Goal: Task Accomplishment & Management: Manage account settings

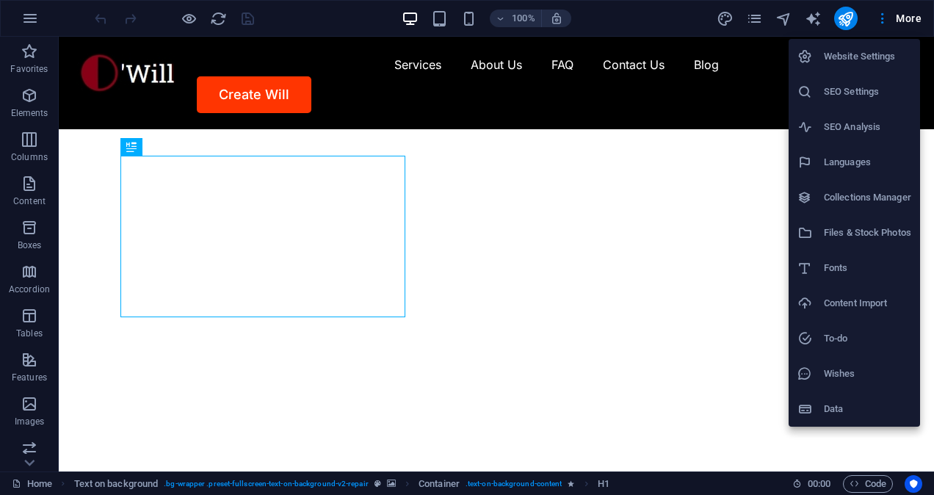
click at [853, 87] on h6 "SEO Settings" at bounding box center [867, 92] width 87 height 18
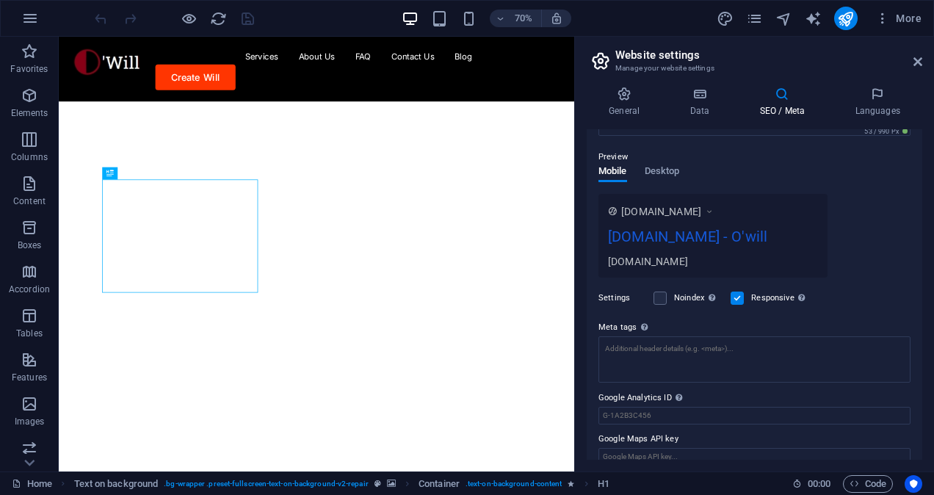
scroll to position [208, 0]
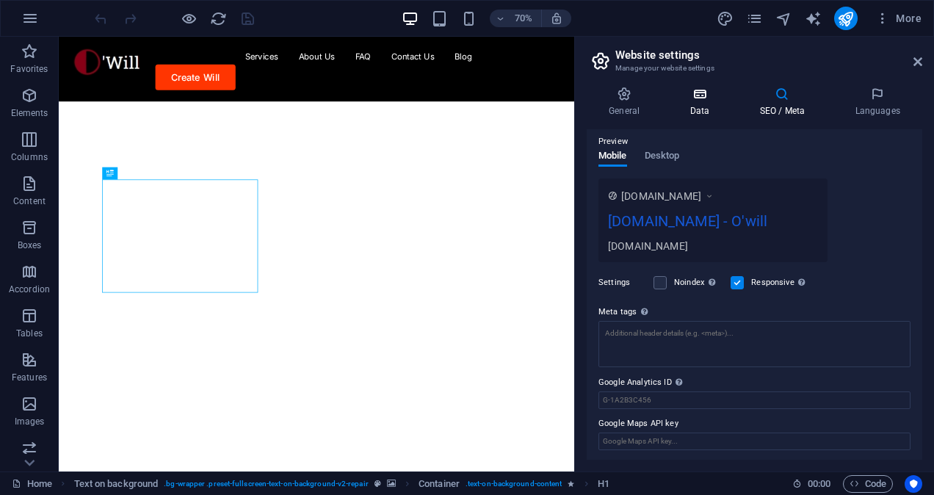
click at [681, 101] on h4 "Data" at bounding box center [703, 102] width 70 height 31
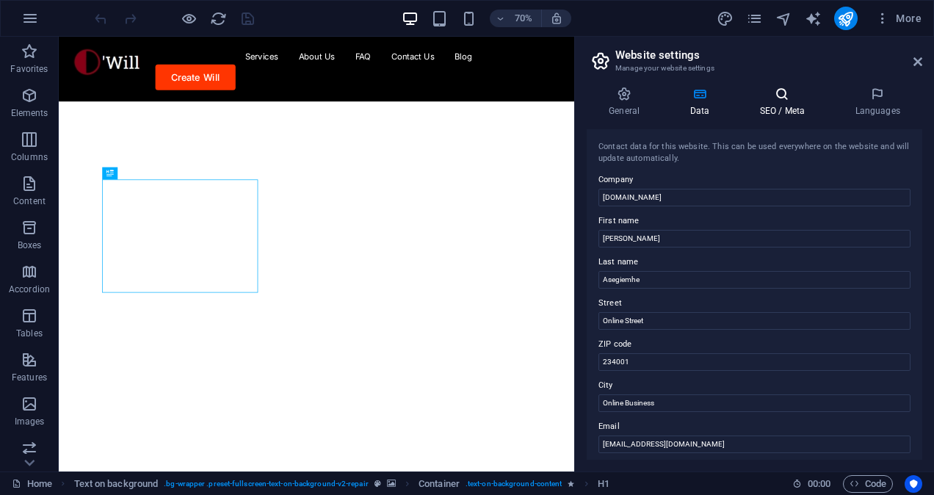
click at [762, 104] on h4 "SEO / Meta" at bounding box center [784, 102] width 95 height 31
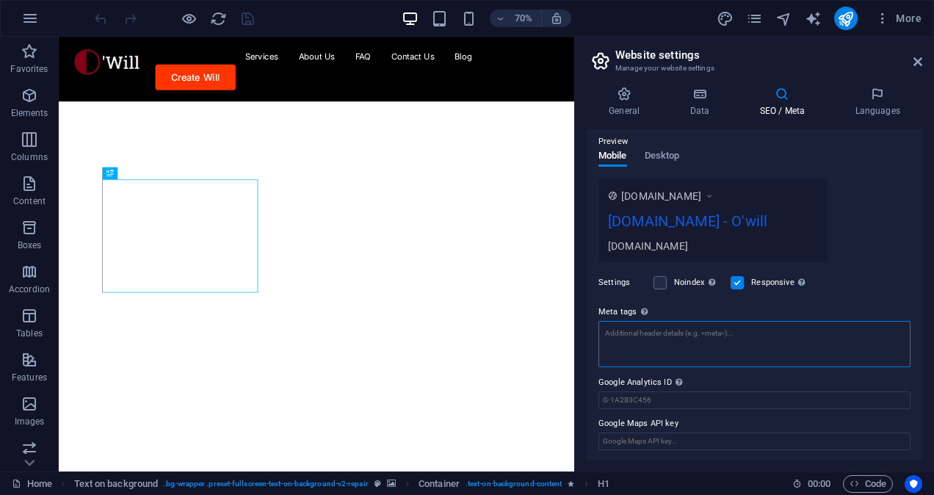
click at [799, 332] on textarea "Meta tags Enter HTML code here that will be placed inside the tags of your webs…" at bounding box center [755, 344] width 312 height 46
paste textarea "<!-- Google tag (gtag.js) --> <script async src="[URL][DOMAIN_NAME]"></script> …"
type textarea "<!-- Google tag (gtag.js) --> <script async src="[URL][DOMAIN_NAME]"></script> …"
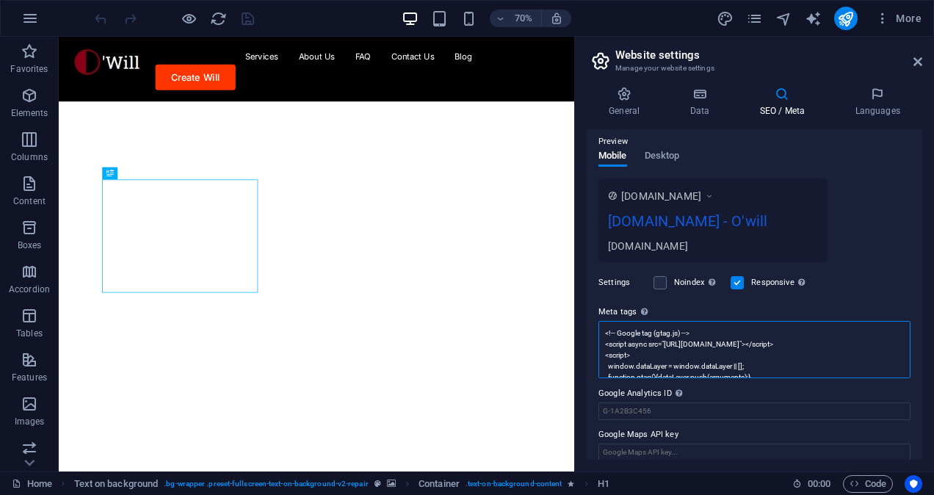
scroll to position [0, 0]
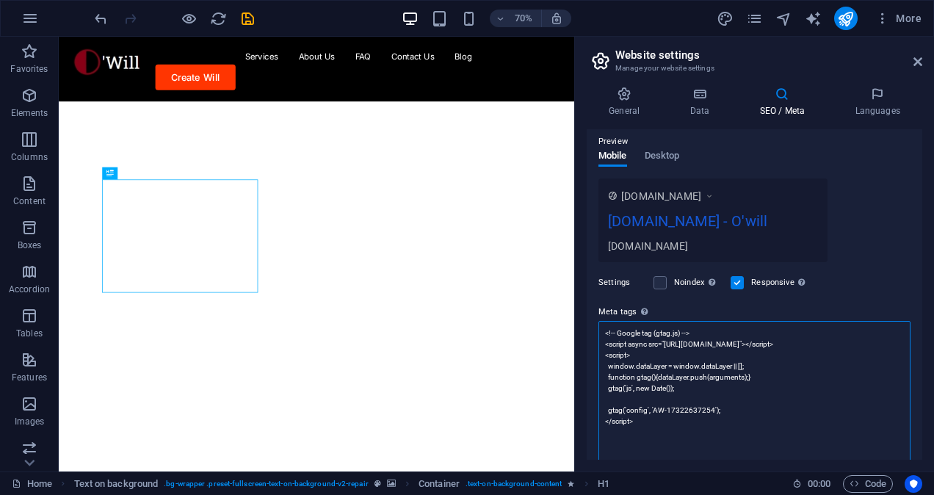
click at [799, 332] on textarea "<!-- Google tag (gtag.js) --> <script async src="[URL][DOMAIN_NAME]"></script> …" at bounding box center [755, 393] width 312 height 145
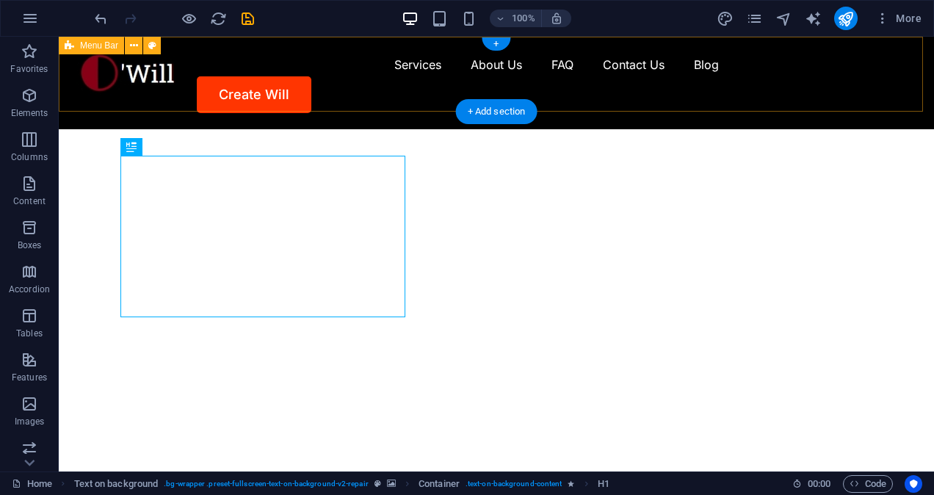
click at [314, 95] on div "Services About Us FAQ Contact Us Blog Create Will" at bounding box center [496, 83] width 875 height 93
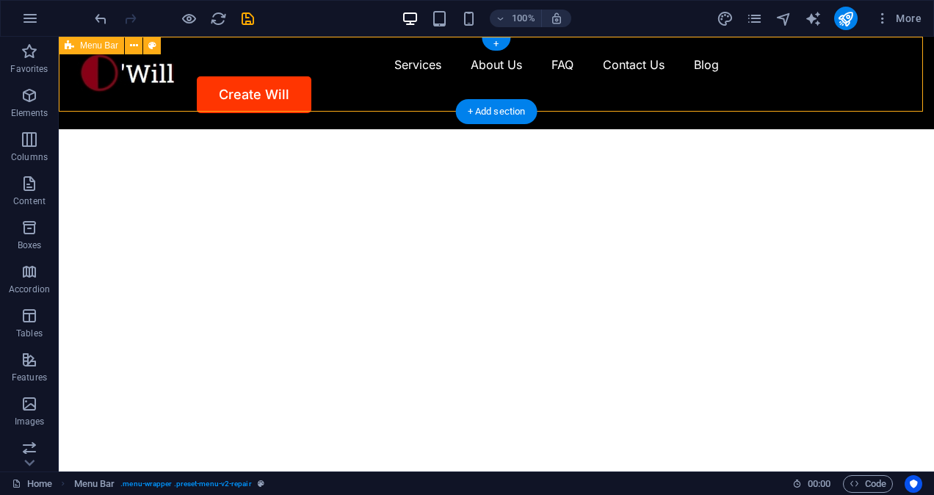
click at [314, 95] on div "Services About Us FAQ Contact Us Blog Create Will" at bounding box center [496, 83] width 875 height 93
click at [314, 95] on div "Drag here to replace the existing content. Press “Ctrl” if you want to create a…" at bounding box center [496, 254] width 875 height 435
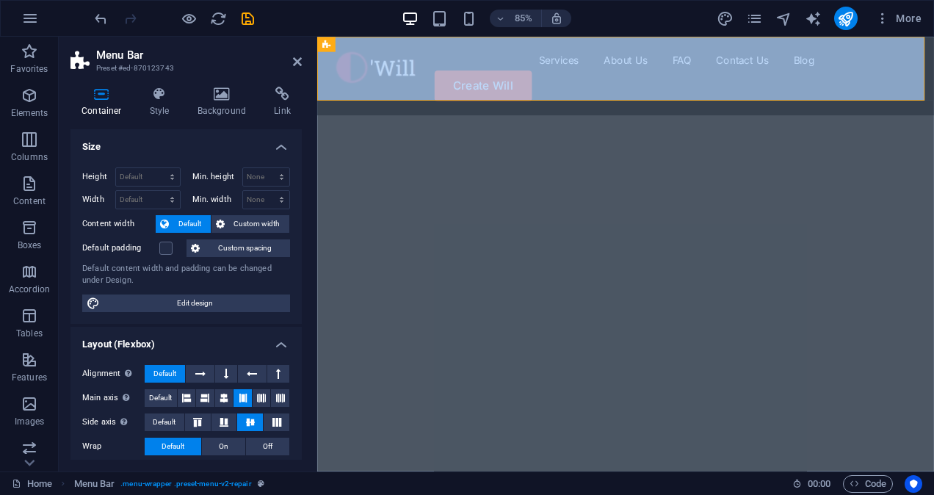
drag, startPoint x: 303, startPoint y: 154, endPoint x: 300, endPoint y: 173, distance: 18.6
click at [300, 173] on div "Container Style Background Link Size Height Default px rem % vh vw Min. height …" at bounding box center [186, 273] width 255 height 397
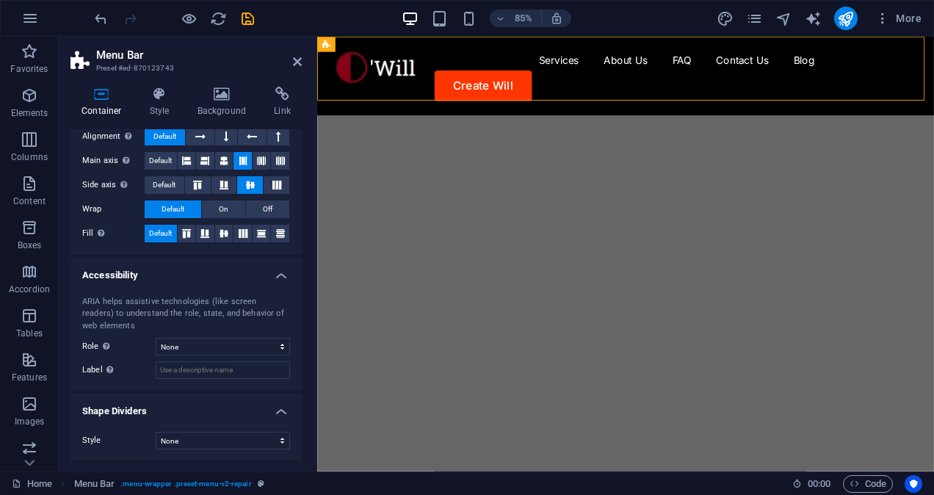
click at [654, 129] on img "1/1" at bounding box center [674, 129] width 715 height 0
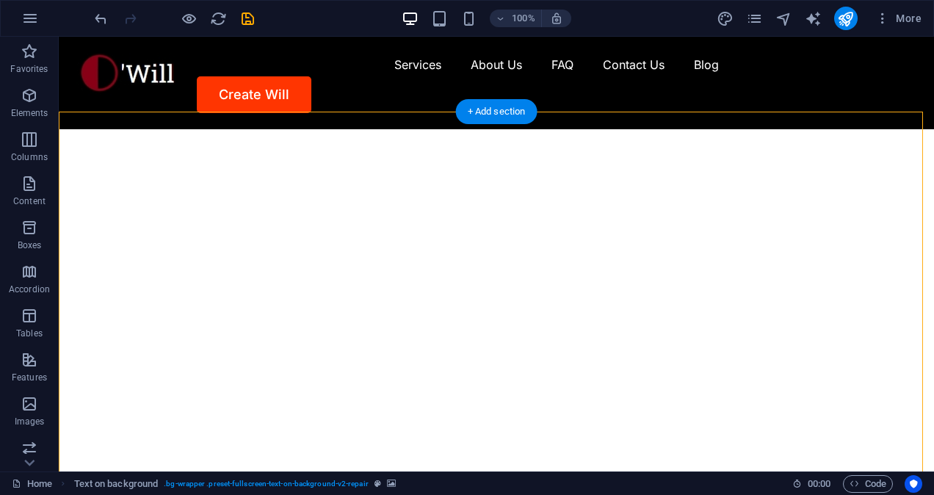
click at [461, 129] on img "1/1" at bounding box center [491, 129] width 864 height 0
select select "vh"
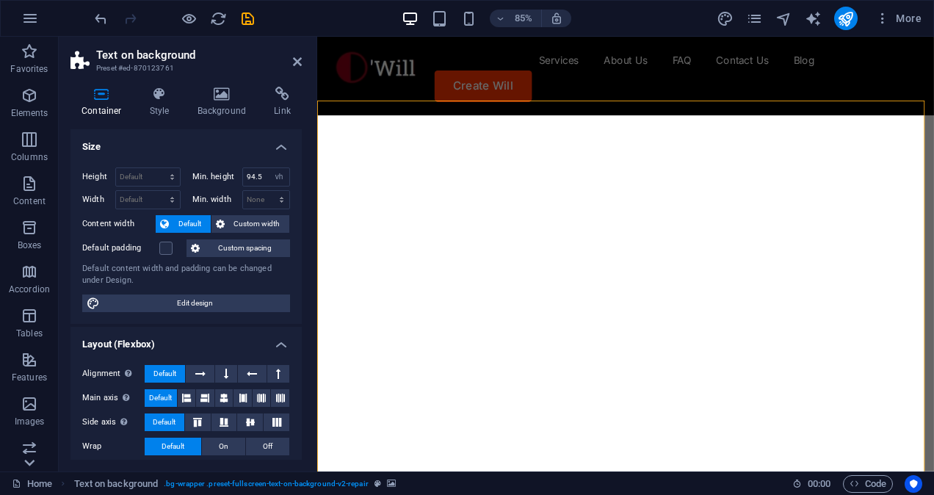
click at [37, 469] on icon at bounding box center [29, 462] width 21 height 21
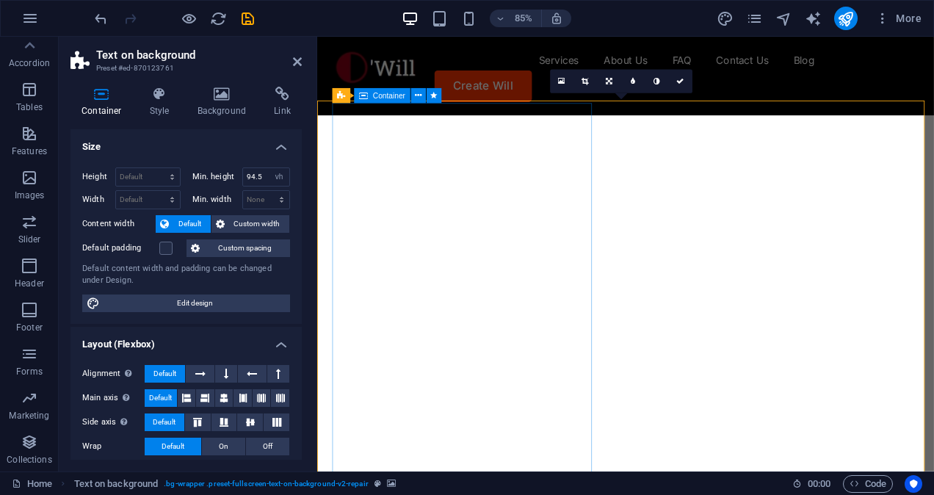
click at [299, 59] on icon at bounding box center [297, 62] width 9 height 12
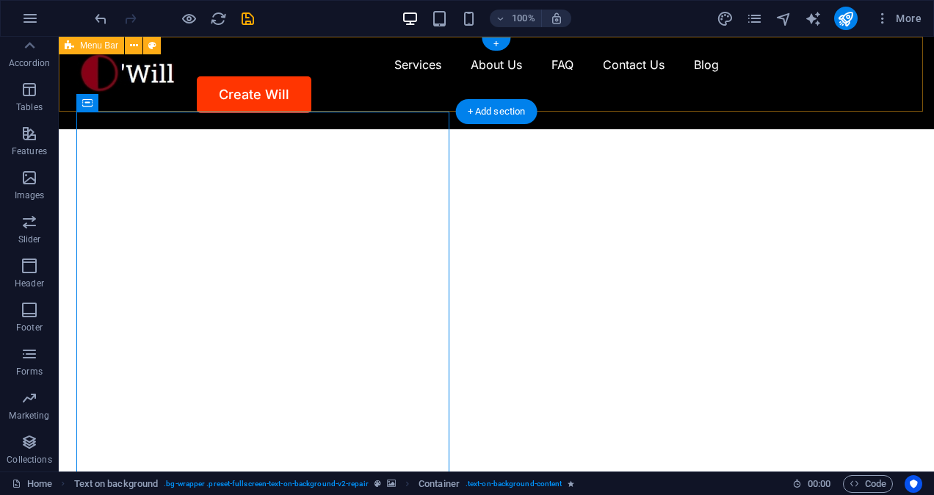
click at [283, 100] on div "Services About Us FAQ Contact Us Blog Create Will" at bounding box center [496, 83] width 875 height 93
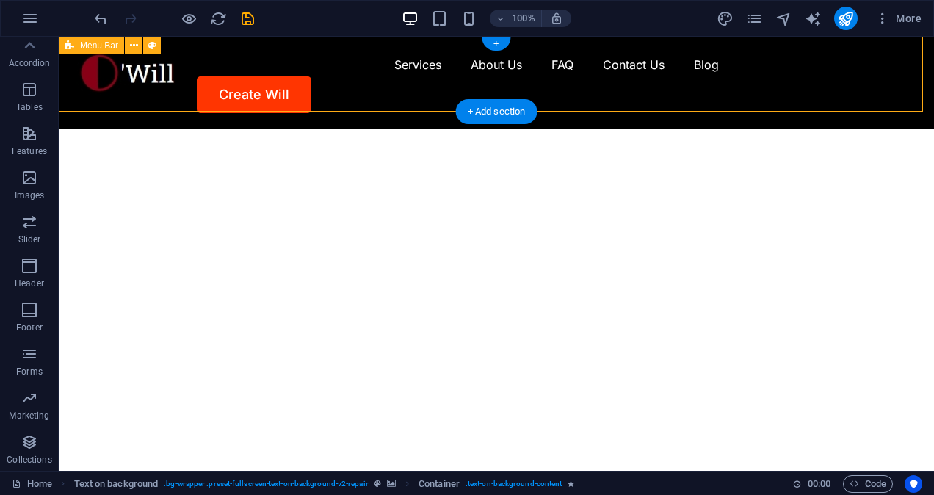
click at [283, 100] on div "Services About Us FAQ Contact Us Blog Create Will" at bounding box center [496, 83] width 875 height 93
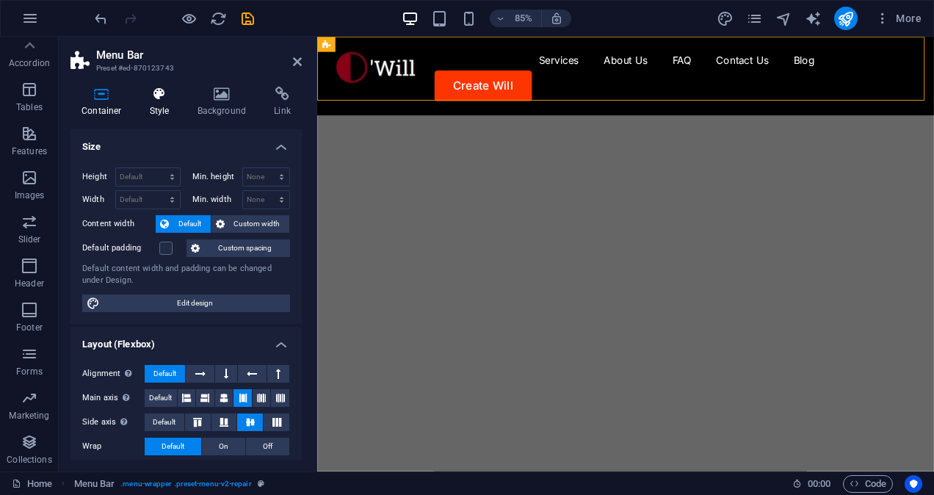
click at [171, 106] on h4 "Style" at bounding box center [163, 102] width 48 height 31
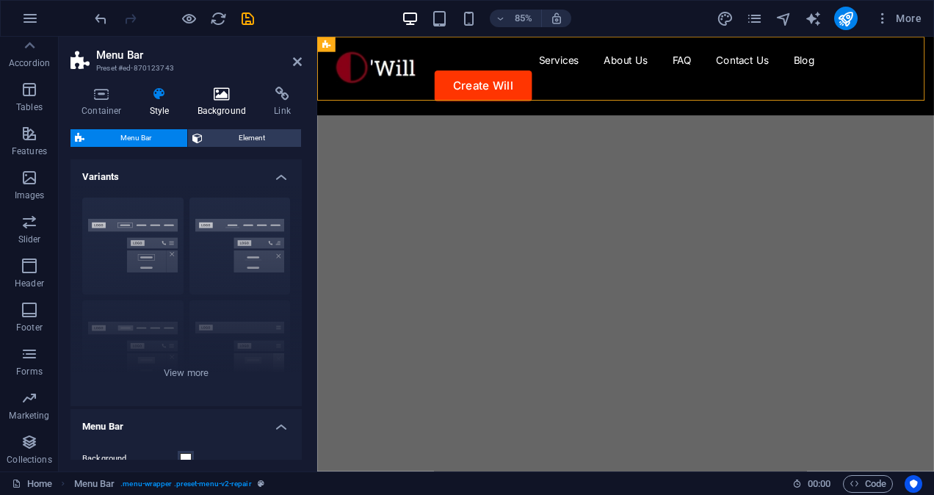
click at [203, 106] on h4 "Background" at bounding box center [225, 102] width 77 height 31
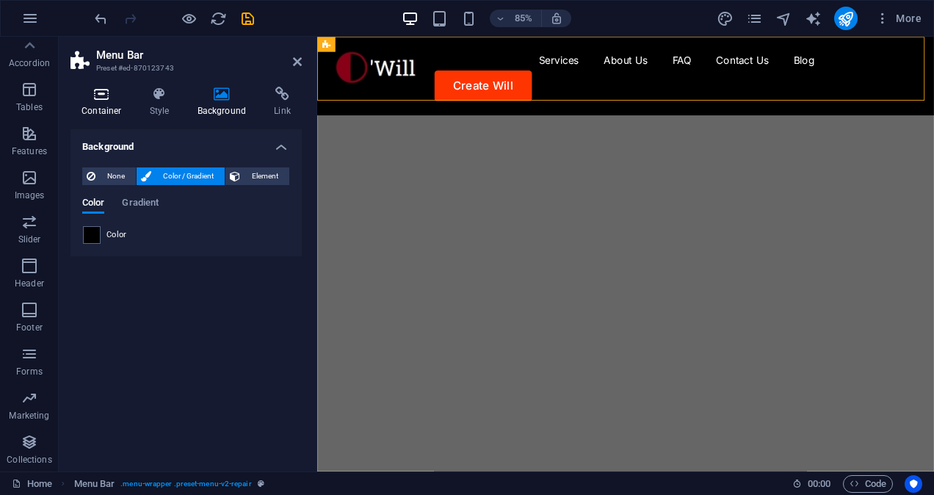
click at [78, 113] on h4 "Container" at bounding box center [104, 102] width 68 height 31
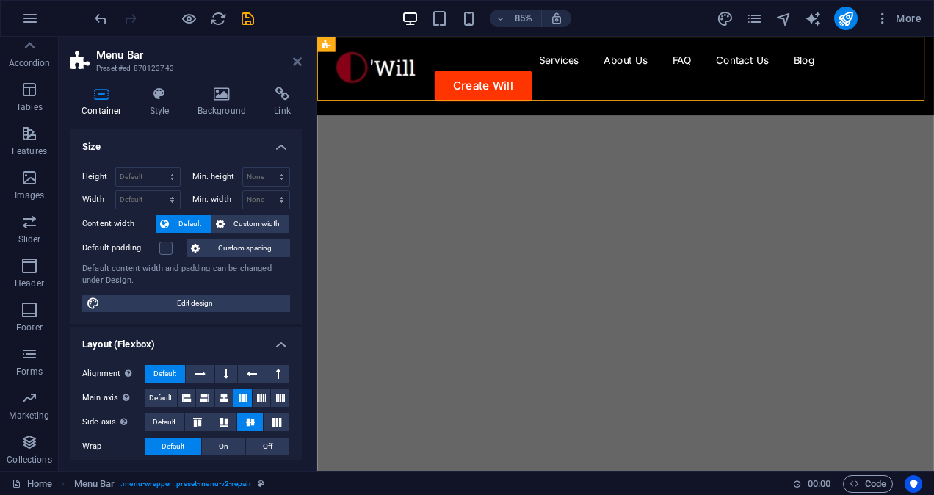
click at [295, 68] on link at bounding box center [297, 62] width 9 height 12
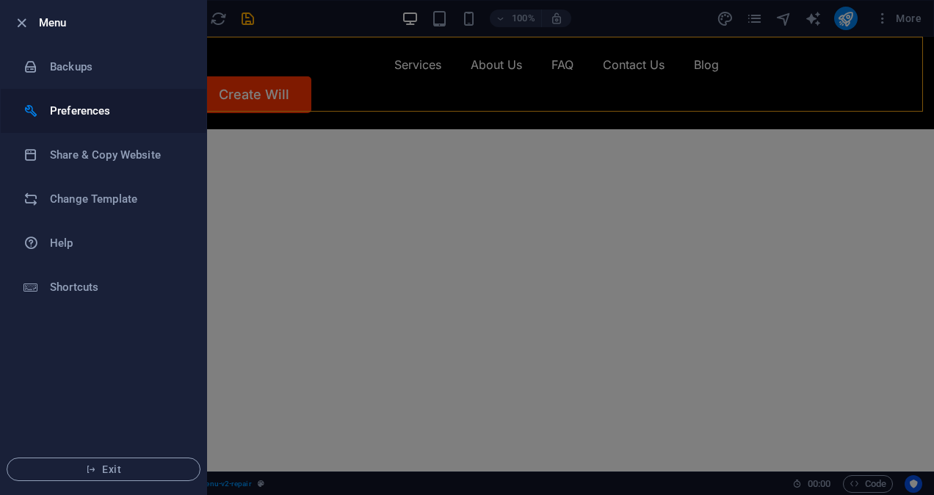
click at [109, 115] on h6 "Preferences" at bounding box center [118, 111] width 136 height 18
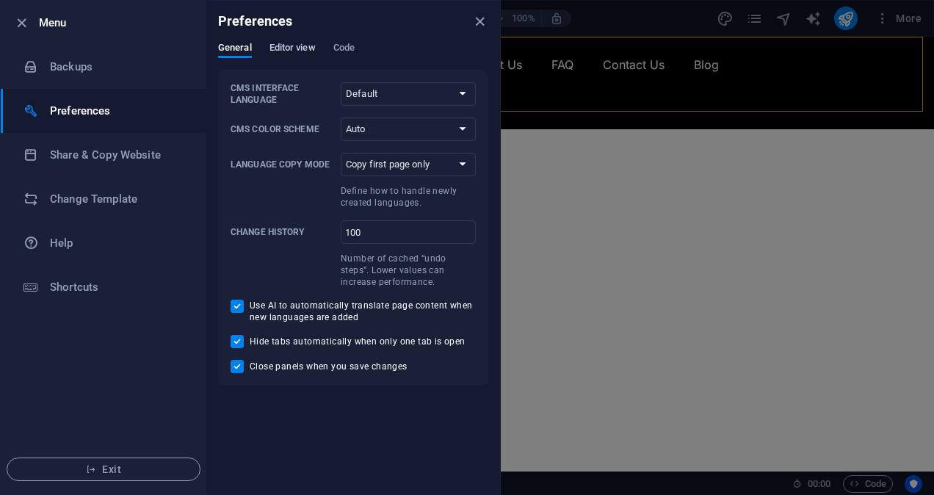
click at [285, 45] on span "Editor view" at bounding box center [293, 49] width 46 height 21
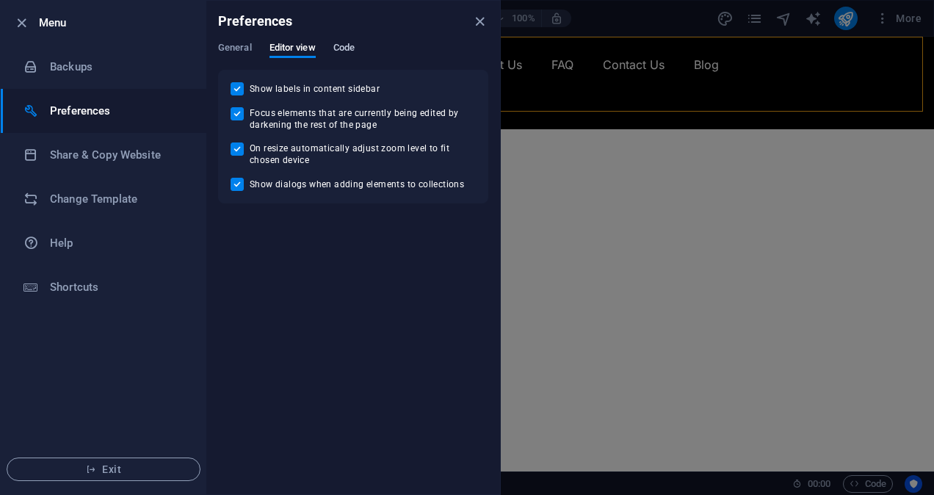
click at [353, 50] on span "Code" at bounding box center [343, 49] width 21 height 21
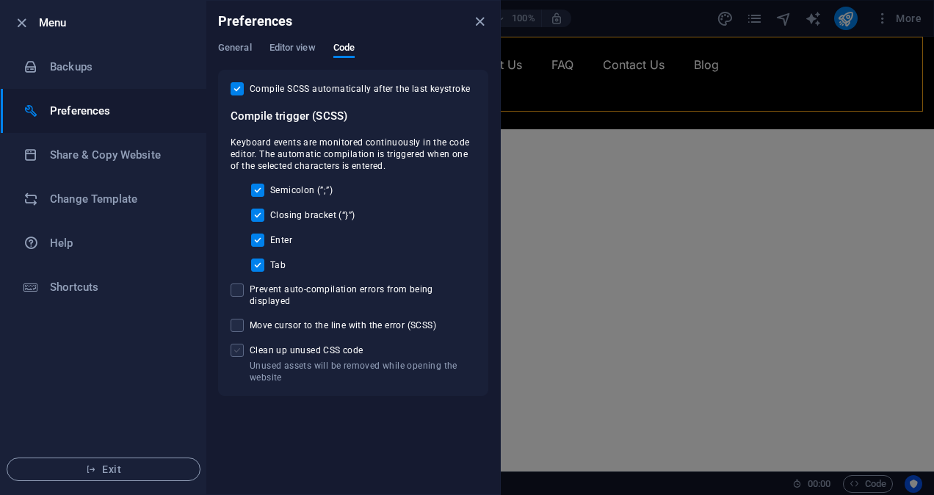
click at [238, 344] on span at bounding box center [237, 350] width 13 height 13
click at [238, 344] on input "Unused assets will be removed while opening the website Clean up unused CSS code" at bounding box center [240, 350] width 19 height 13
checkbox input "true"
click at [697, 275] on div at bounding box center [467, 247] width 934 height 495
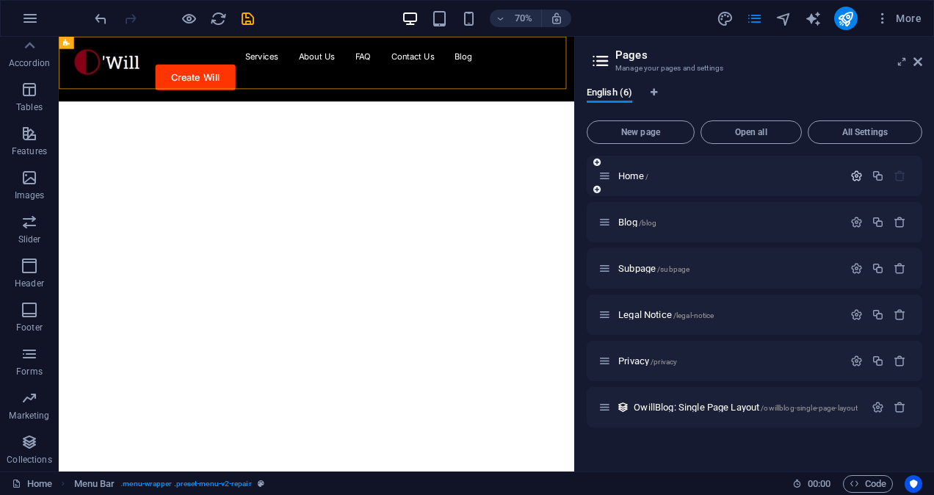
click at [862, 176] on icon "button" at bounding box center [856, 176] width 12 height 12
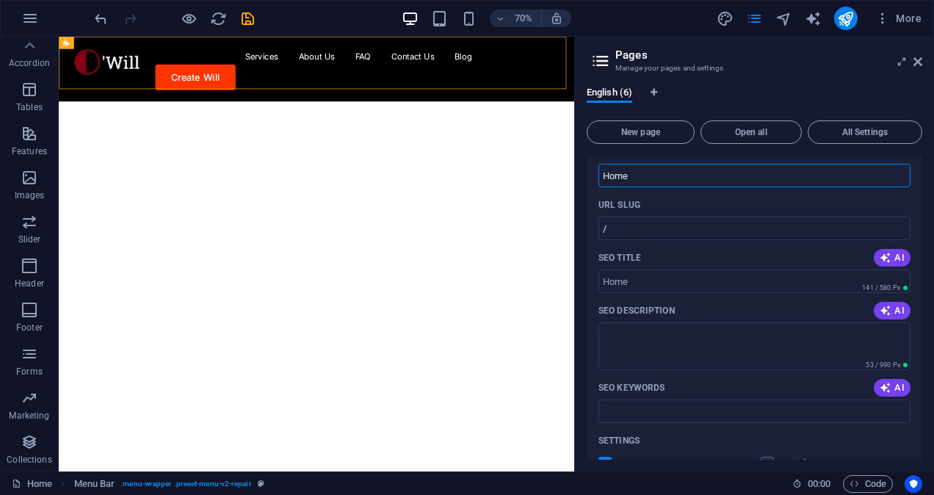
scroll to position [63, 0]
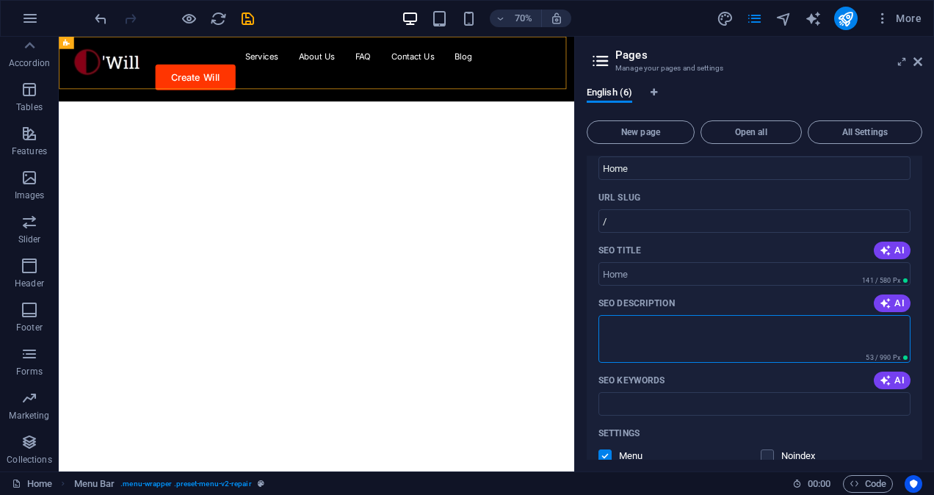
click at [654, 334] on textarea "SEO Description" at bounding box center [755, 339] width 312 height 48
type textarea "Secure Your Legacy, Simplify Your Will."
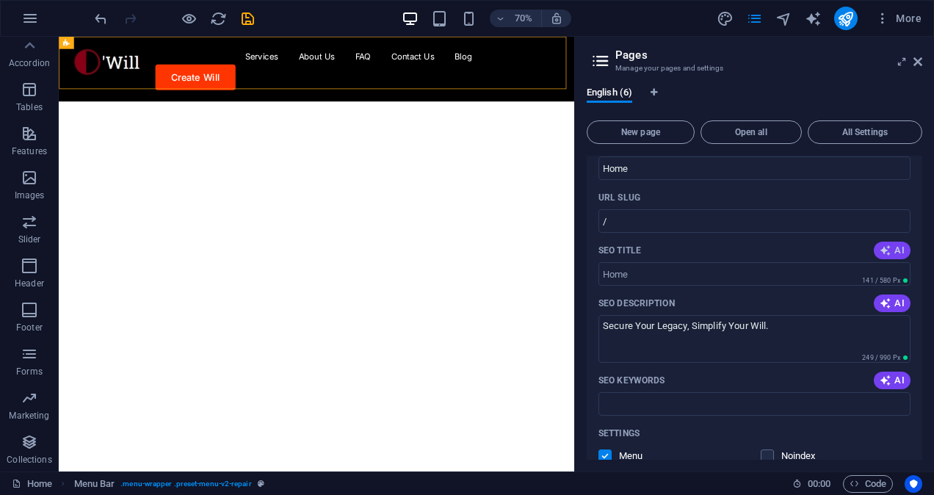
click at [883, 252] on icon "button" at bounding box center [886, 251] width 12 height 12
type input "Create Your Will Online Fast"
click at [887, 305] on icon "button" at bounding box center [886, 303] width 12 height 12
type textarea "Secure your legacy with our easy, affordable will creation service. Fast setup,…"
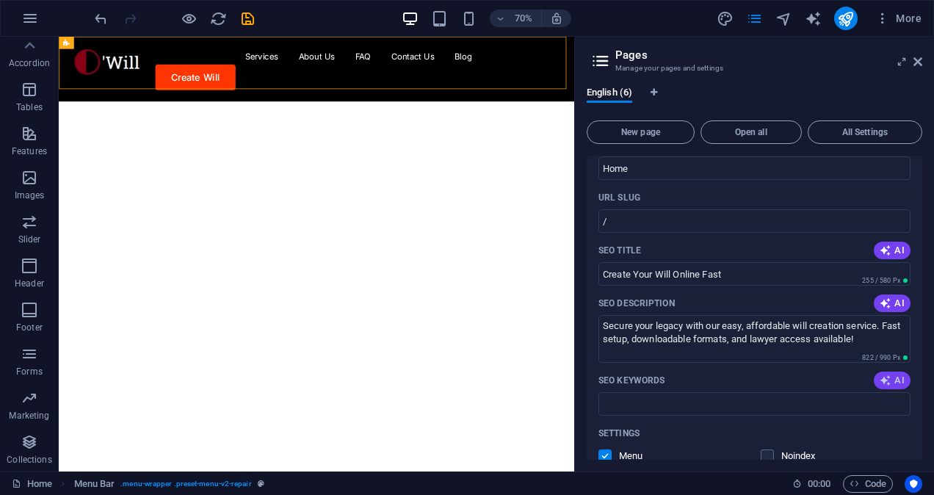
click at [902, 378] on button "AI" at bounding box center [892, 381] width 37 height 18
type input "Will creation service, secure will downloads, affordable legal [PERSON_NAME], f…"
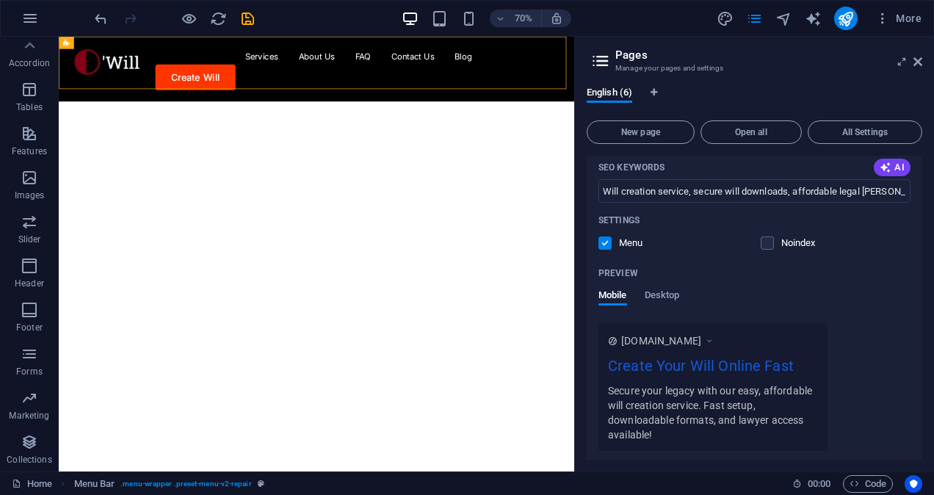
scroll to position [279, 0]
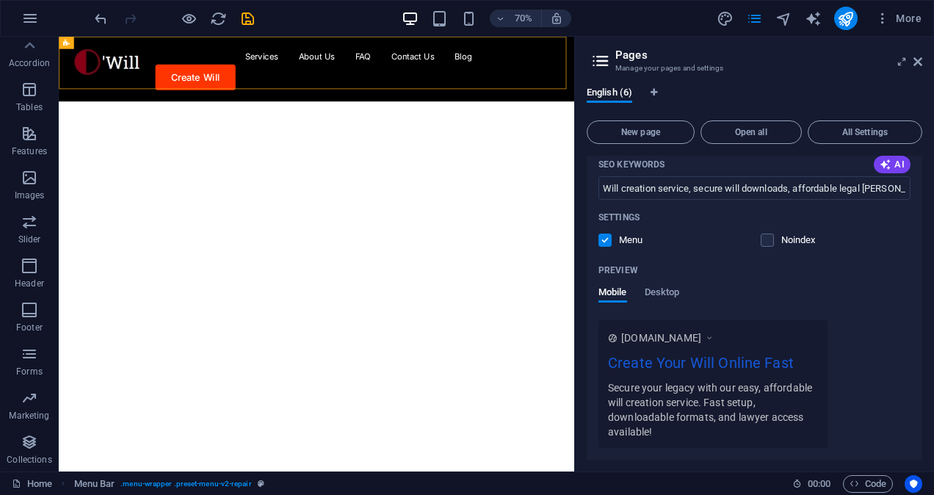
click at [919, 313] on div "Home / Name Home ​ URL SLUG / ​ SEO Title AI Create Your Will Online Fast ​ 255…" at bounding box center [755, 308] width 336 height 304
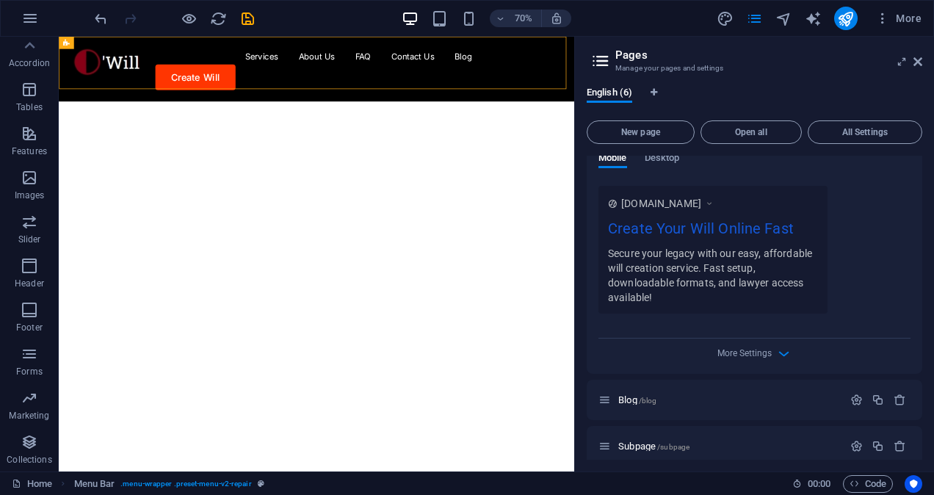
scroll to position [415, 0]
click at [776, 352] on icon "button" at bounding box center [783, 352] width 17 height 17
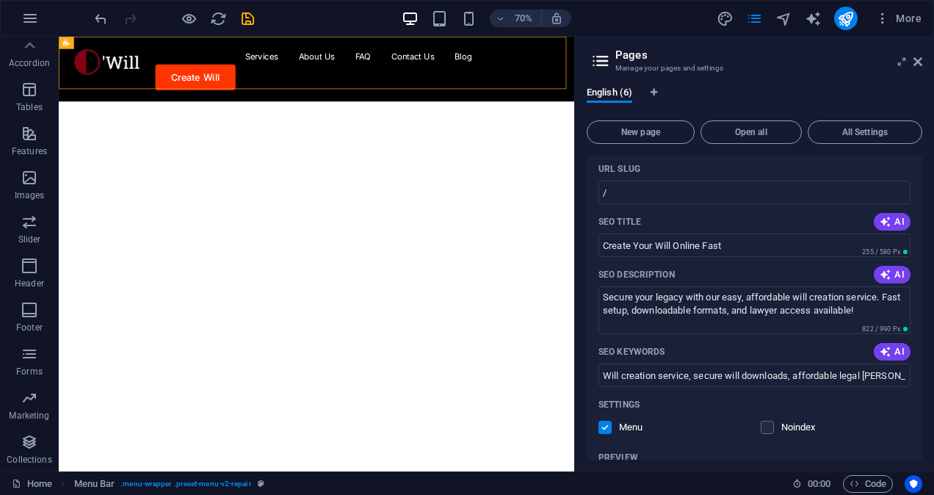
scroll to position [0, 0]
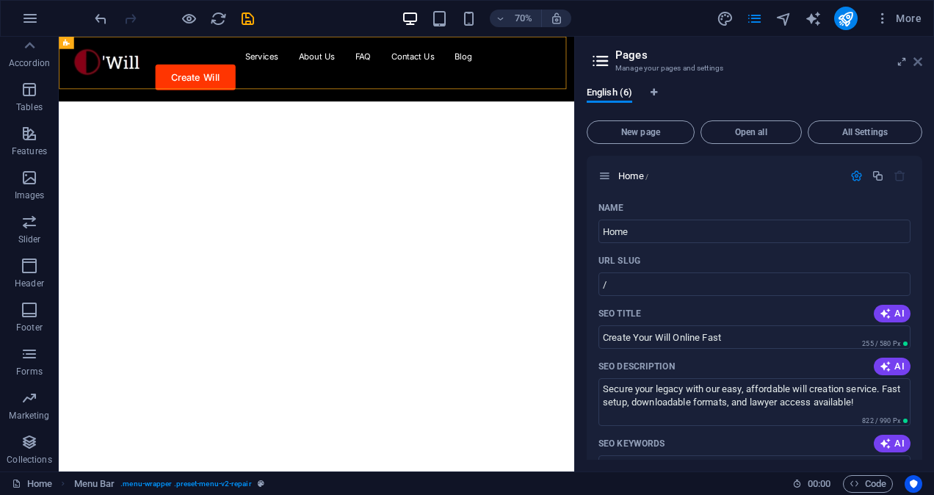
click at [918, 60] on icon at bounding box center [918, 62] width 9 height 12
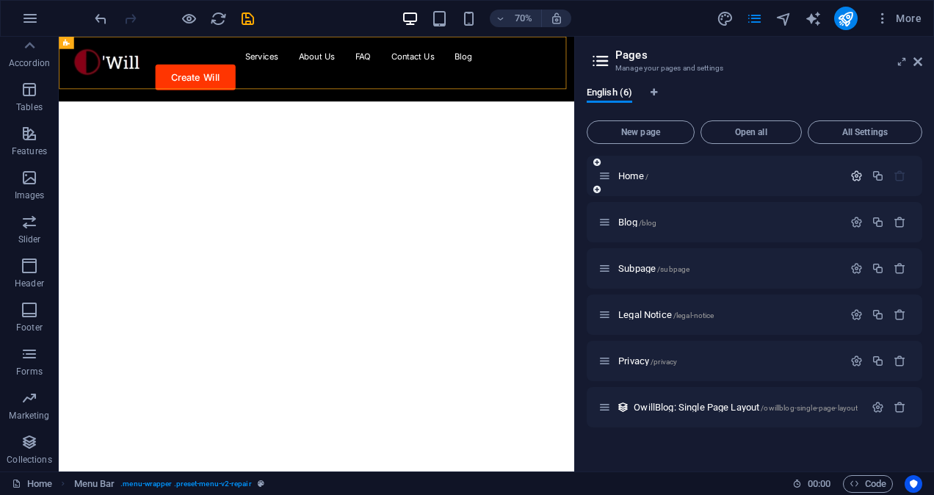
click at [861, 177] on icon "button" at bounding box center [856, 176] width 12 height 12
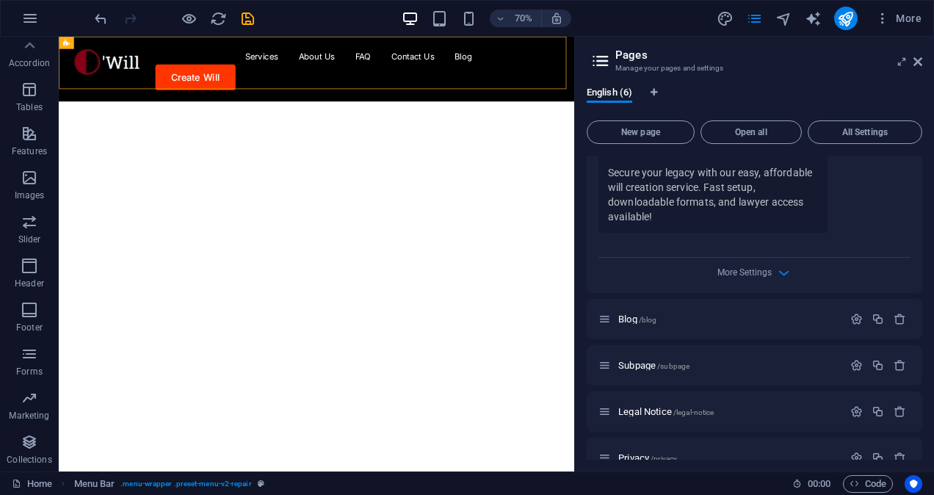
scroll to position [483, 0]
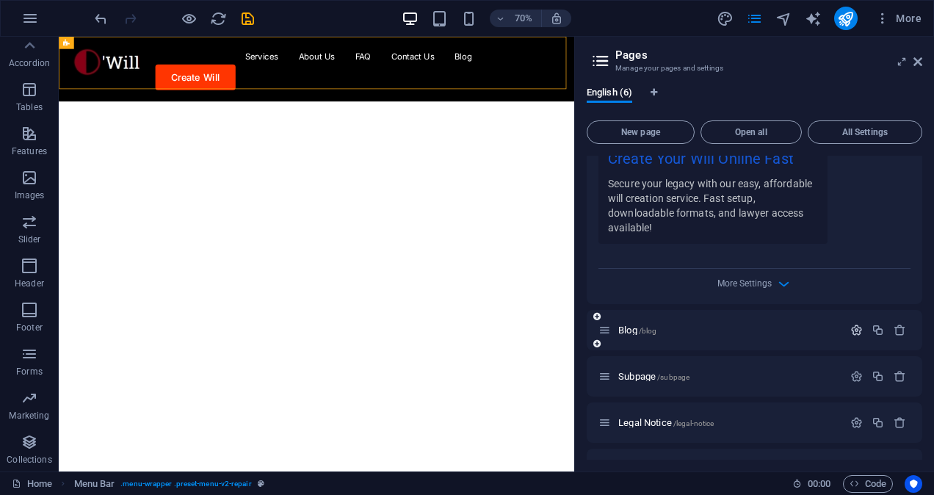
click at [852, 328] on icon "button" at bounding box center [856, 330] width 12 height 12
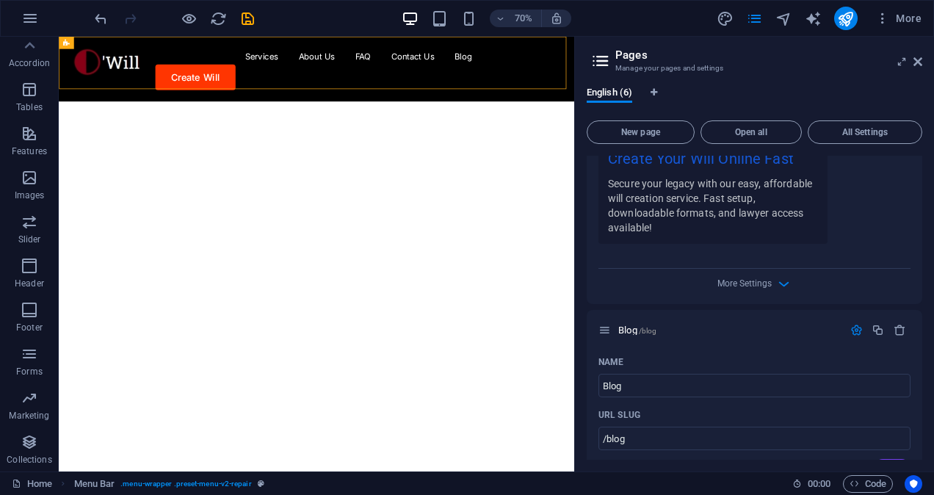
drag, startPoint x: 922, startPoint y: 293, endPoint x: 923, endPoint y: 333, distance: 40.4
click at [923, 333] on div "English (6) New page Open all All Settings Home / Name Home ​ URL SLUG / ​ SEO …" at bounding box center [754, 273] width 359 height 397
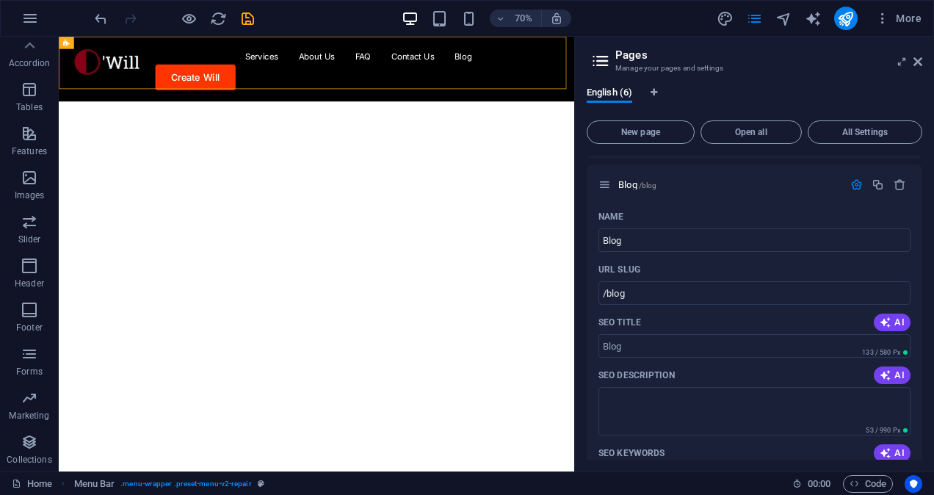
scroll to position [619, 0]
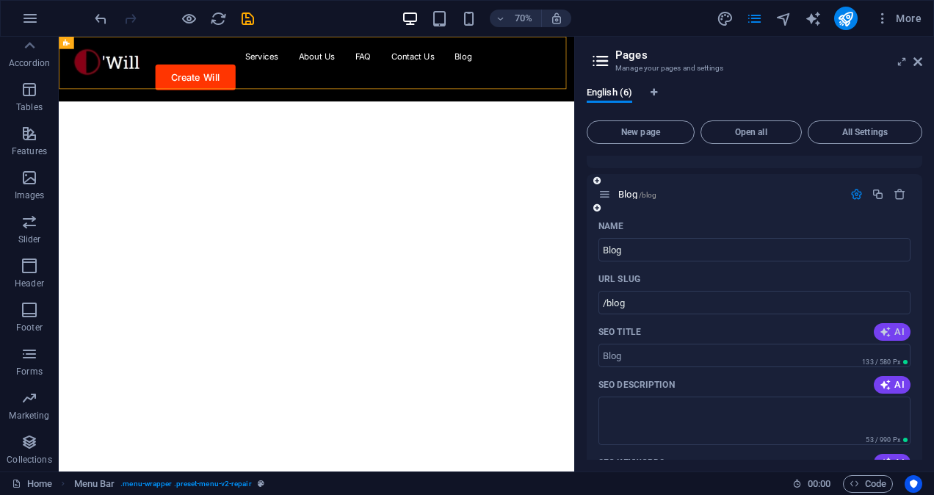
click at [897, 328] on span "AI" at bounding box center [892, 332] width 25 height 12
type input "Master Legal Will Writing [DATE]"
click at [881, 385] on icon "button" at bounding box center [886, 385] width 12 height 12
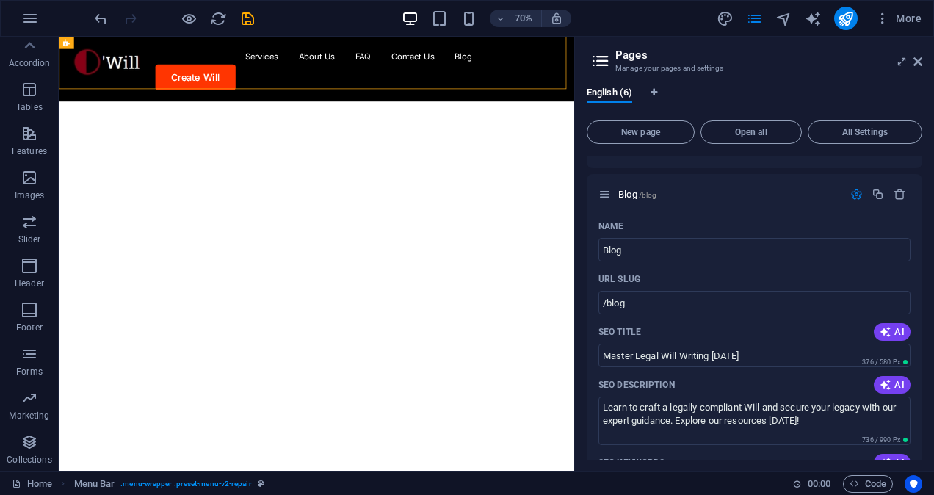
type textarea "Learn to craft a legally compliant Will and secure your legacy with our expert …"
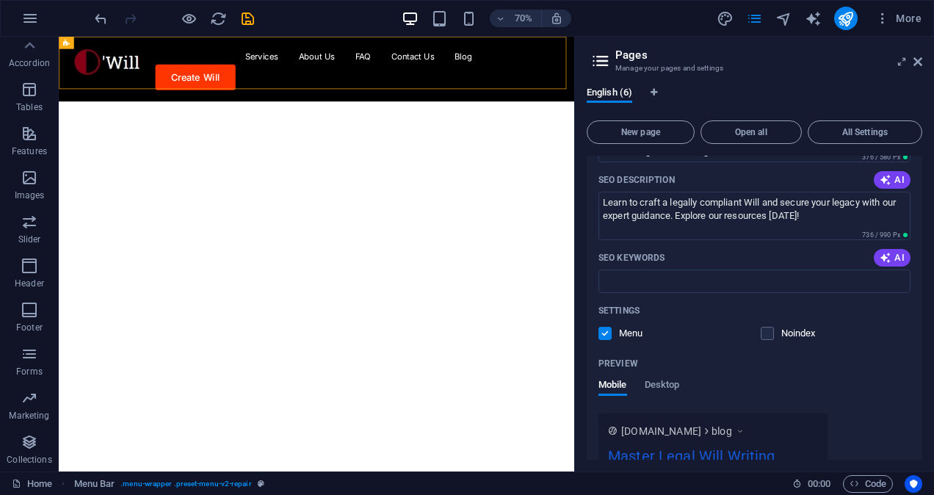
scroll to position [825, 0]
click at [889, 250] on icon "button" at bounding box center [886, 256] width 12 height 12
type input "will writing, legal will preparation, prepare a will, law compliant [PERSON_NAM…"
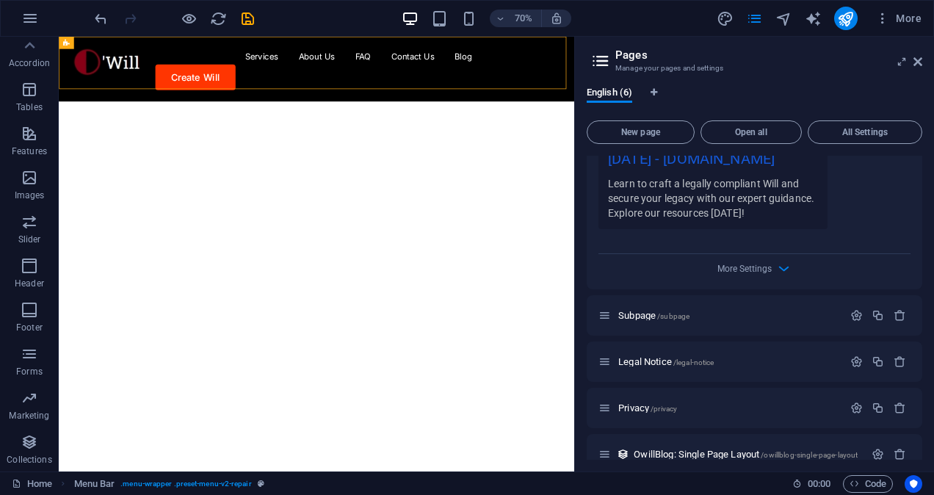
scroll to position [1161, 0]
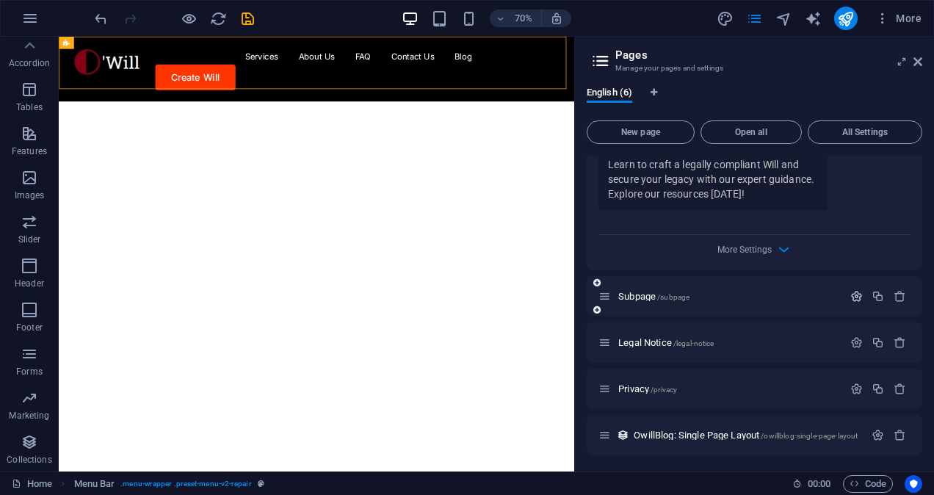
click at [850, 299] on icon "button" at bounding box center [856, 296] width 12 height 12
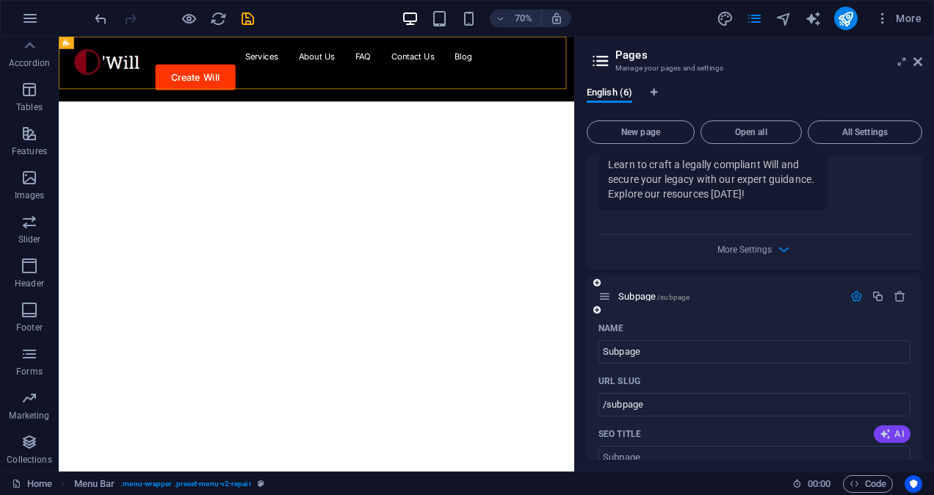
click at [888, 435] on icon "button" at bounding box center [886, 434] width 12 height 12
type input "Easy Page Management Tool"
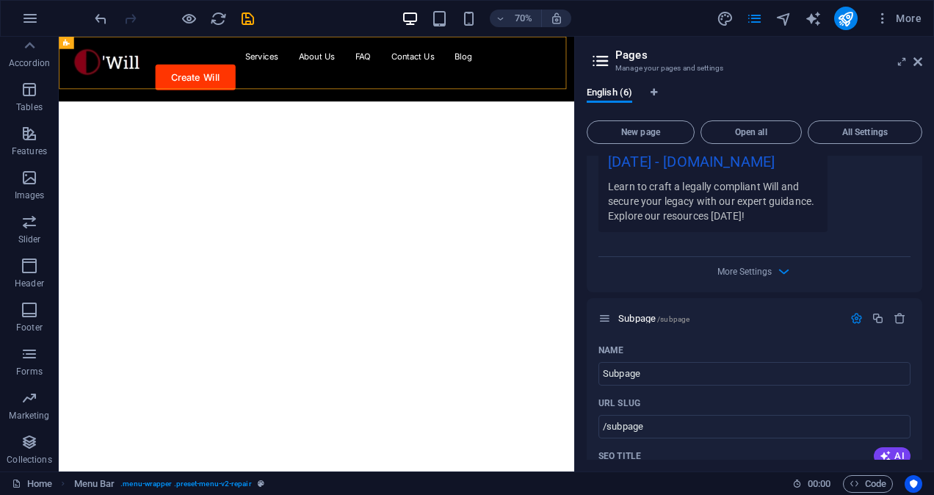
scroll to position [1132, 0]
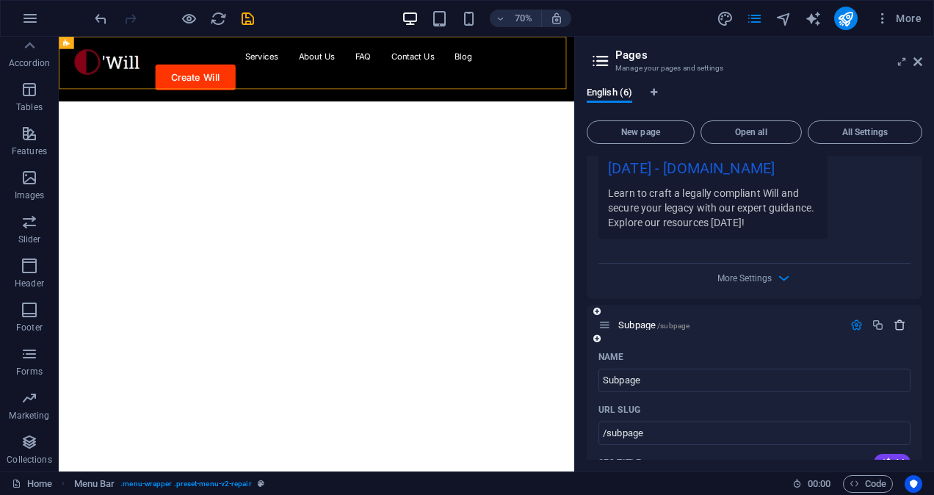
click at [894, 322] on icon "button" at bounding box center [900, 325] width 12 height 12
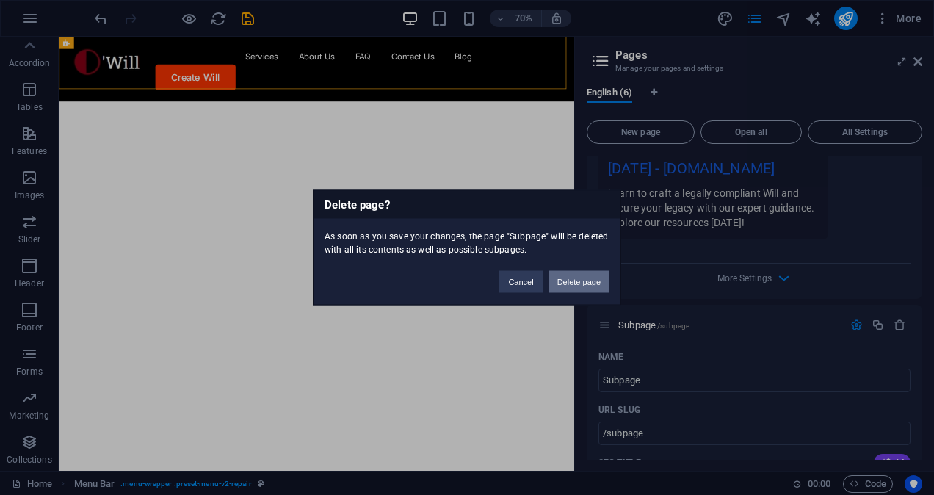
click at [600, 283] on button "Delete page" at bounding box center [579, 282] width 61 height 22
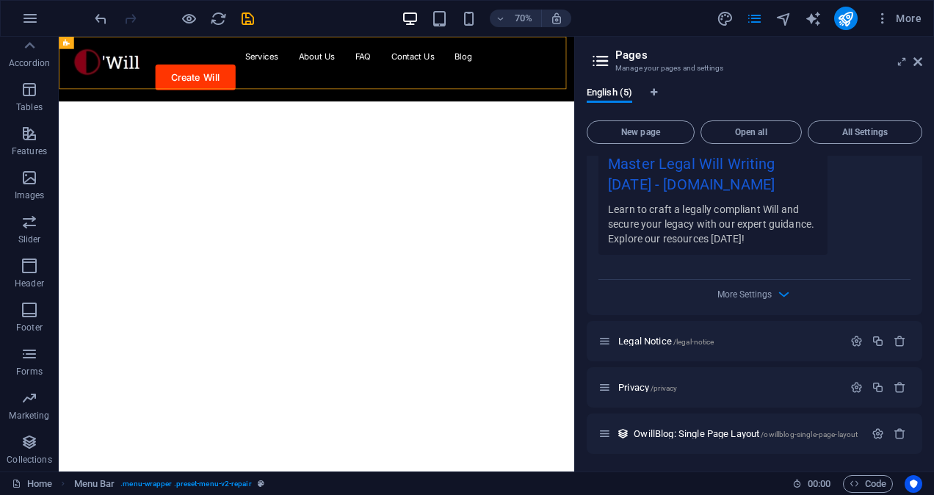
scroll to position [1115, 0]
click at [918, 57] on icon at bounding box center [918, 62] width 9 height 12
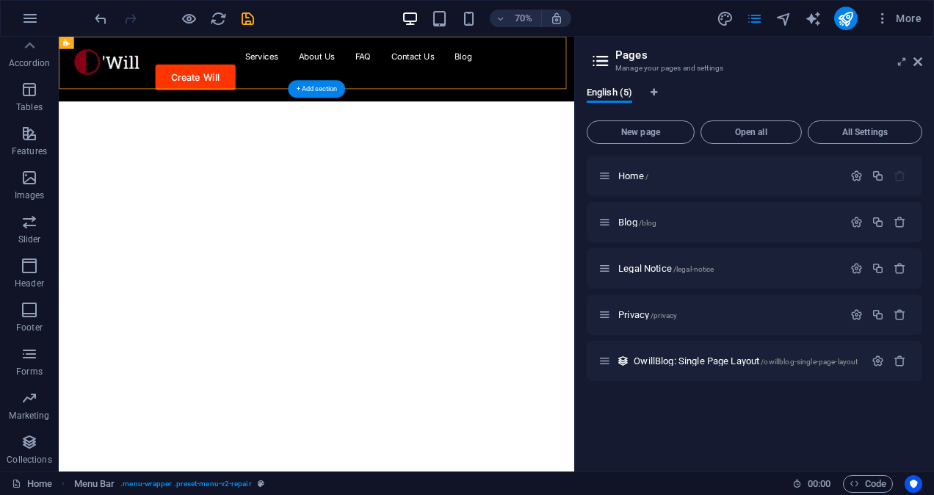
click at [593, 129] on img "1/1" at bounding box center [422, 129] width 726 height 0
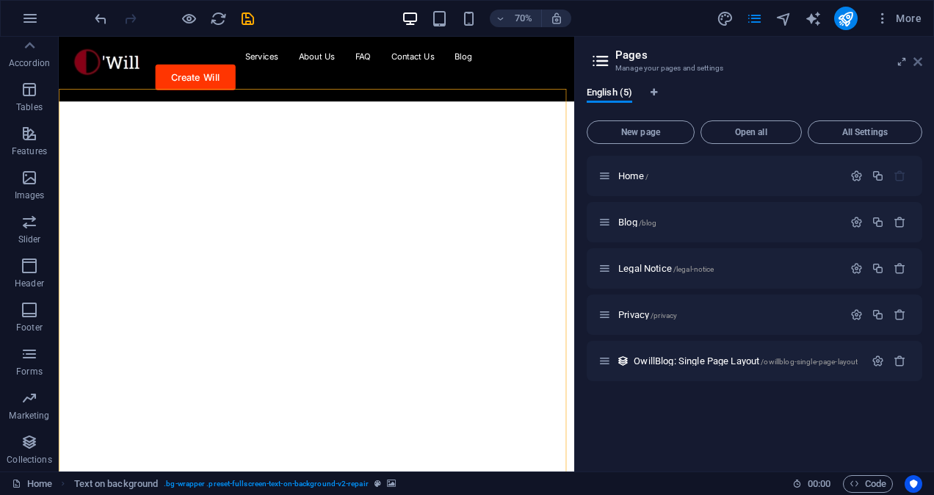
click at [920, 63] on icon at bounding box center [918, 62] width 9 height 12
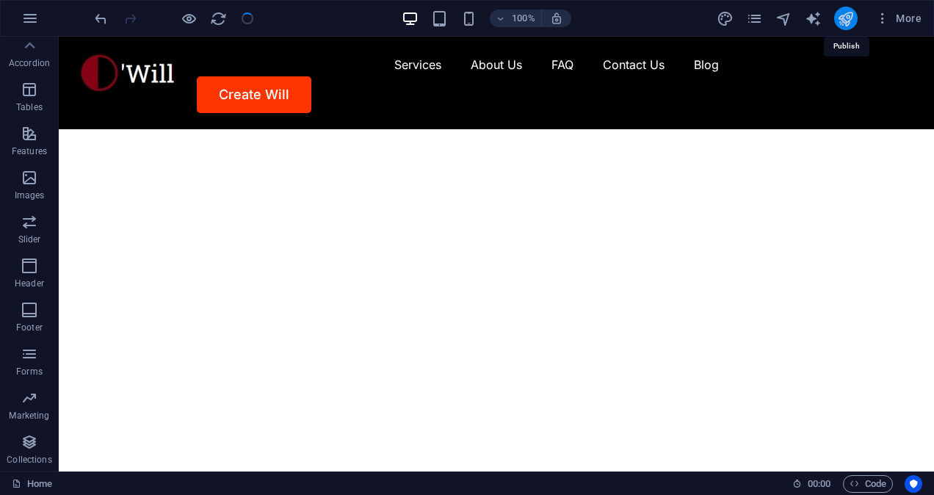
drag, startPoint x: 837, startPoint y: 19, endPoint x: 839, endPoint y: 9, distance: 10.4
click at [839, 9] on button "publish" at bounding box center [845, 18] width 23 height 23
